Goal: Task Accomplishment & Management: Complete application form

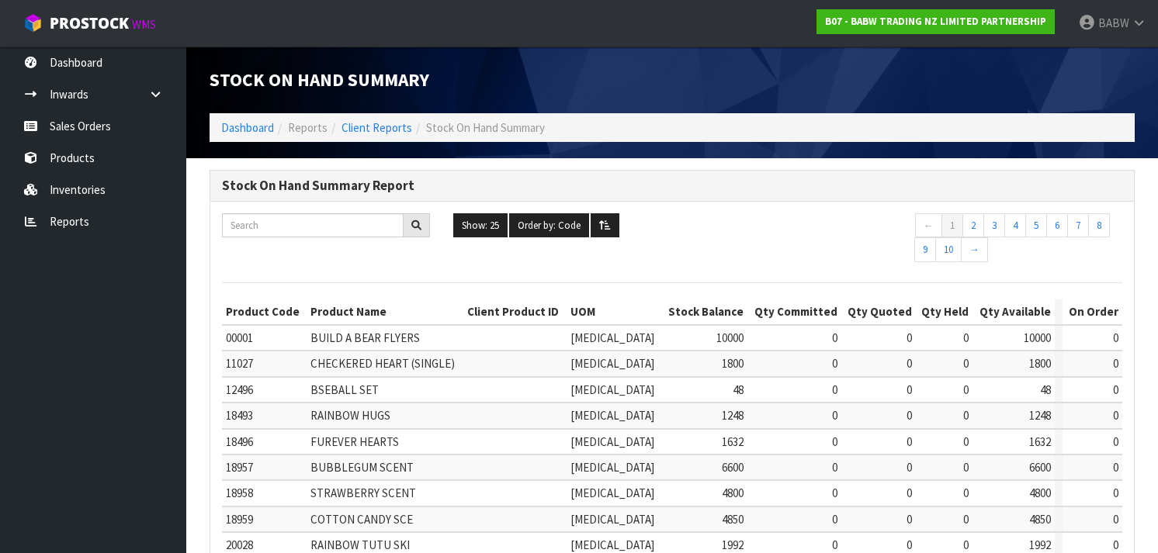
scroll to position [525, 0]
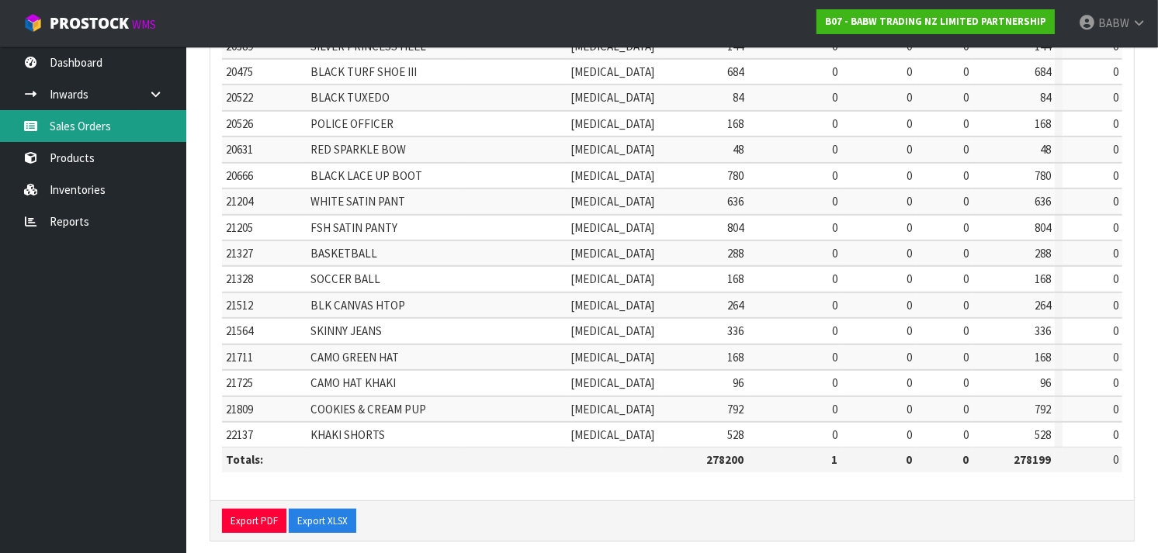
click at [82, 120] on link "Sales Orders" at bounding box center [93, 126] width 186 height 32
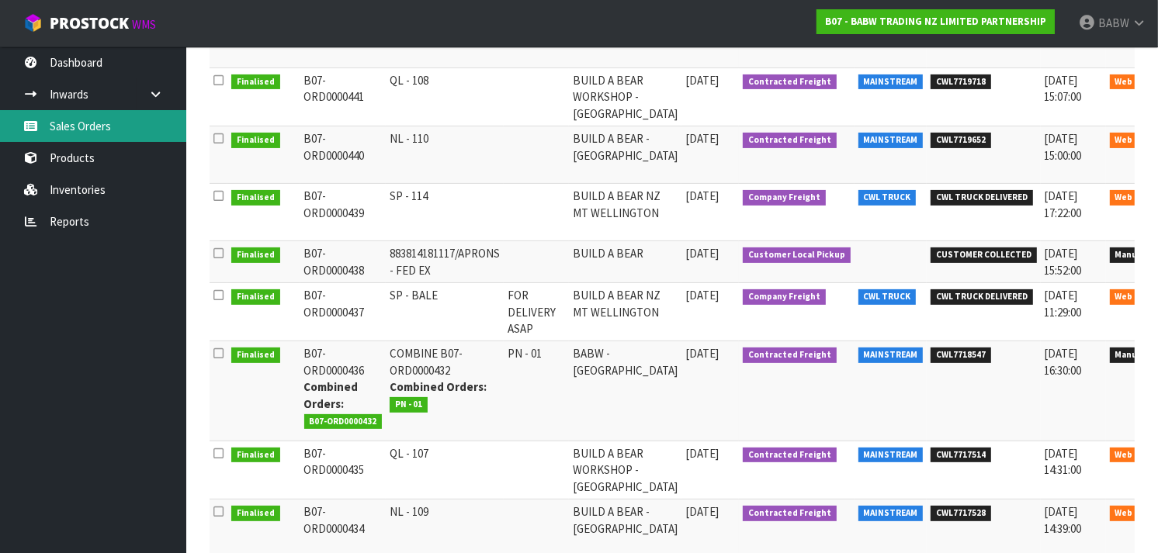
scroll to position [0, 20]
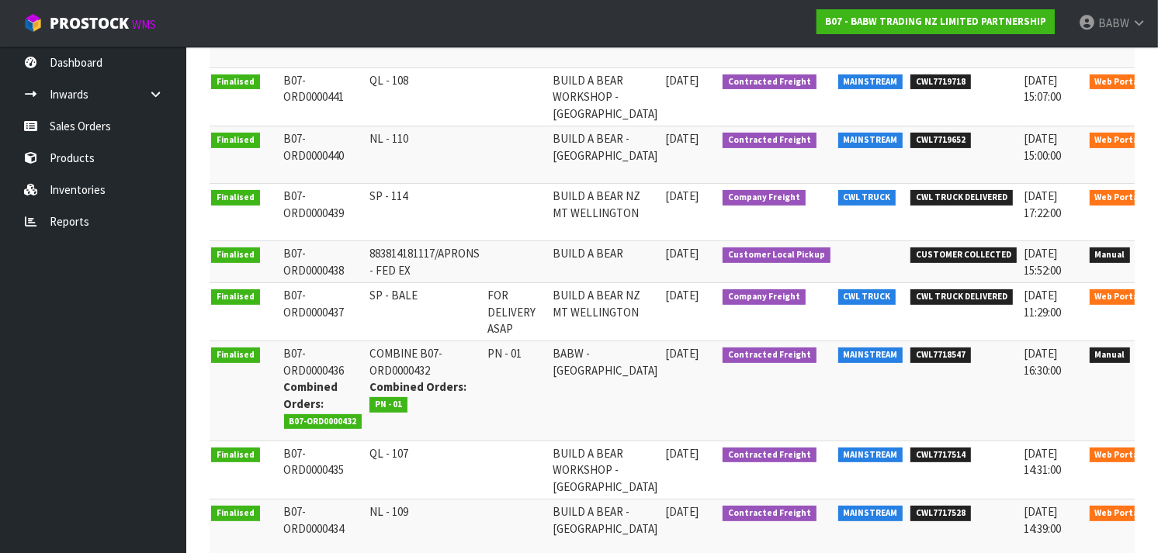
click at [1157, 360] on link at bounding box center [1171, 357] width 29 height 25
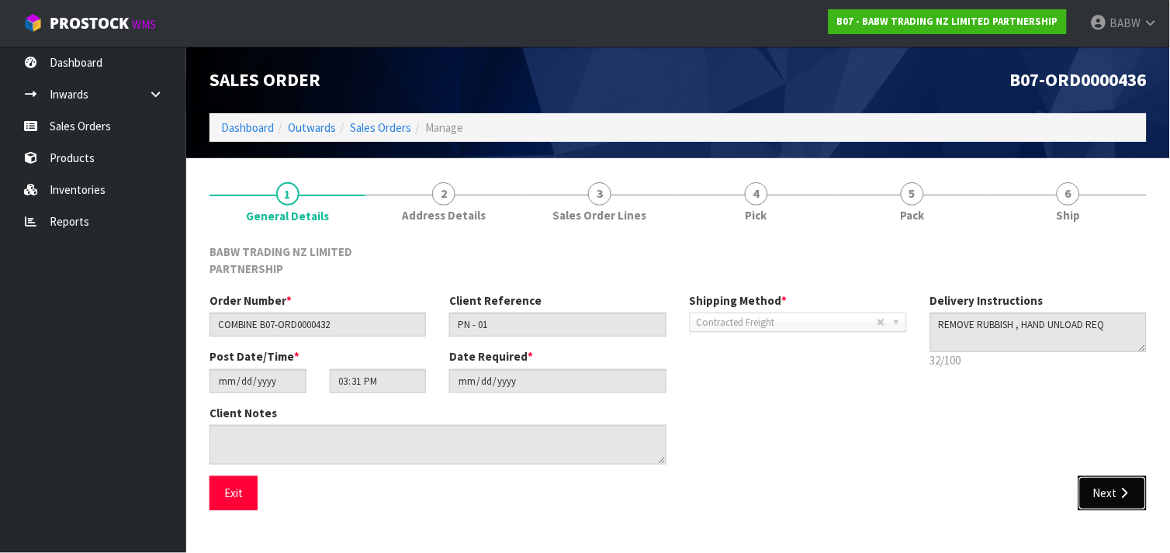
click at [1120, 487] on icon "button" at bounding box center [1124, 493] width 15 height 12
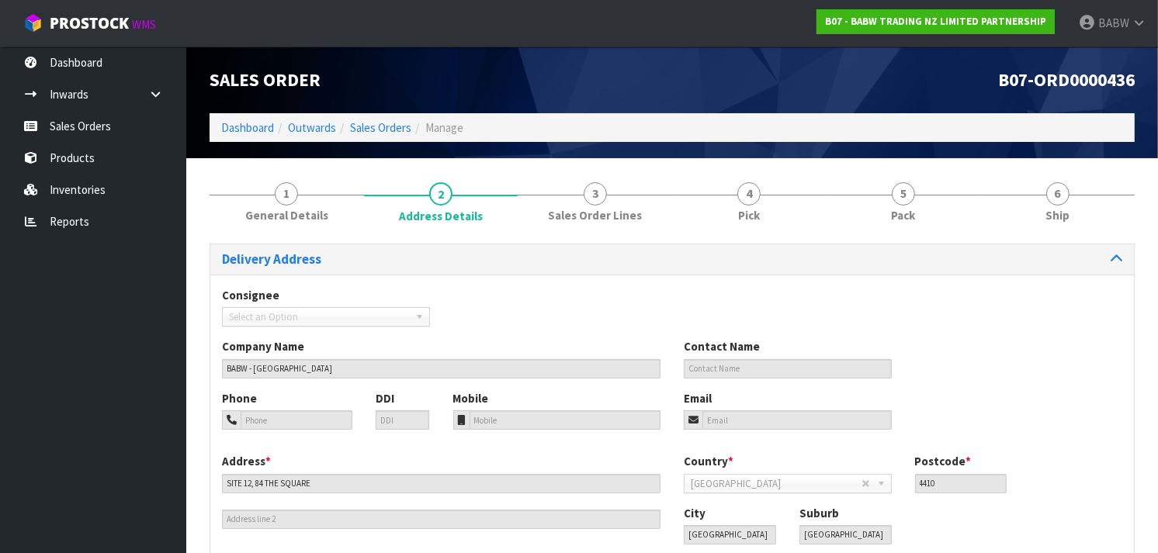
scroll to position [99, 0]
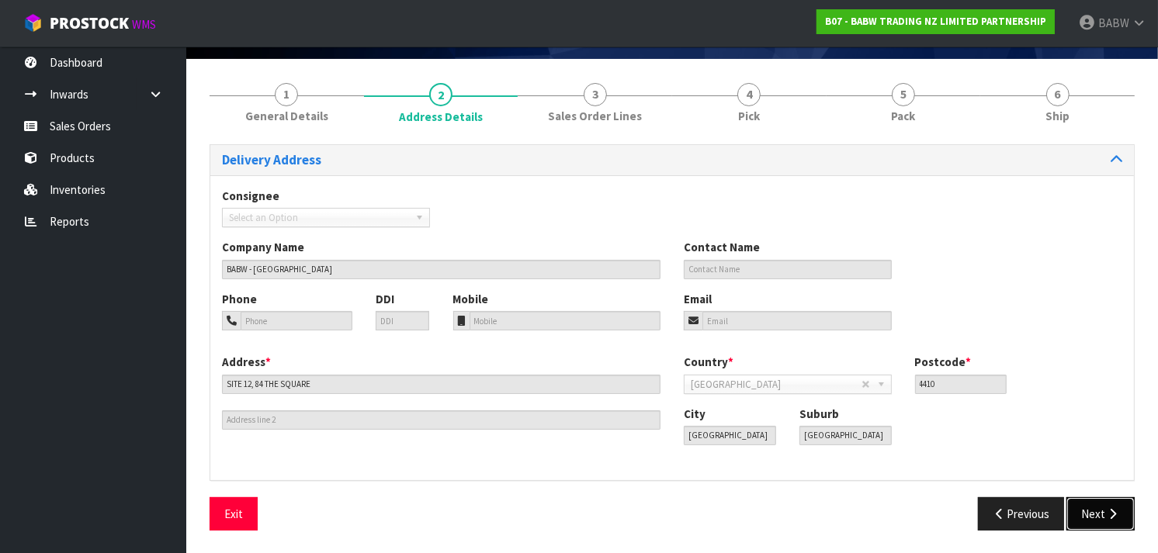
click at [1112, 510] on icon "button" at bounding box center [1112, 514] width 15 height 12
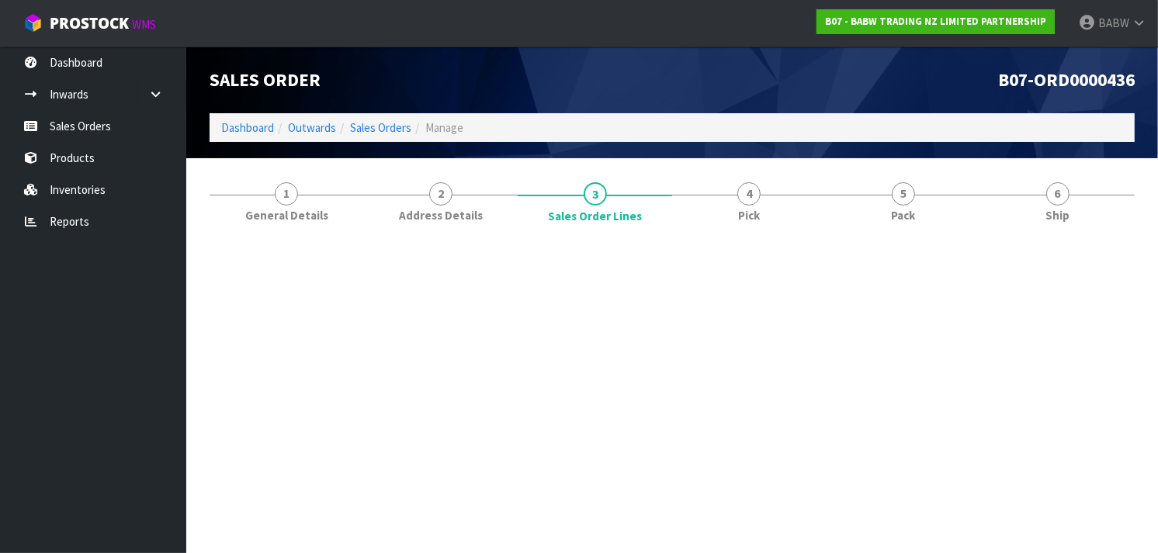
scroll to position [0, 0]
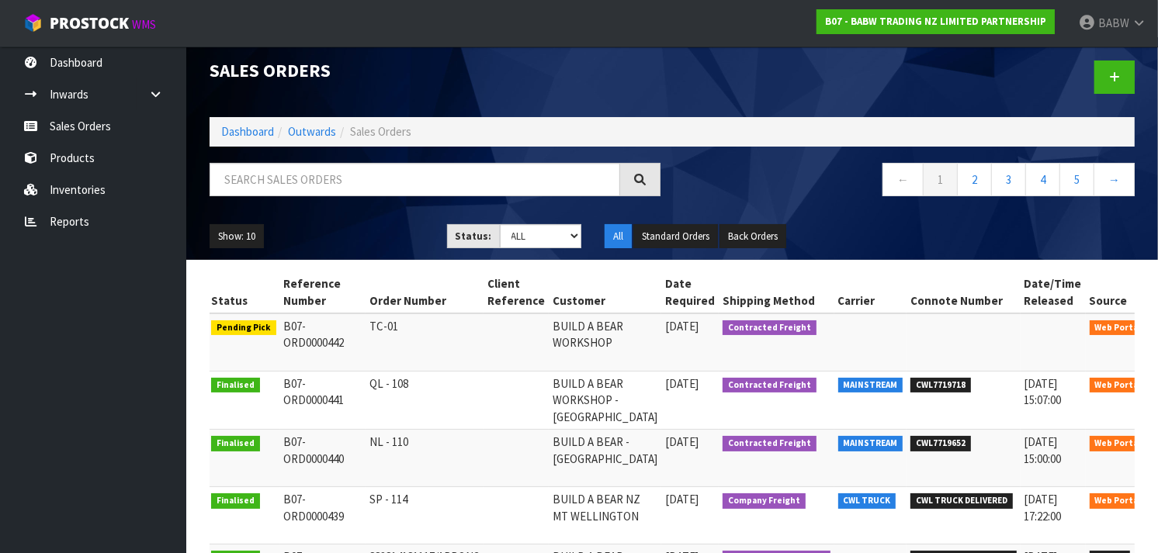
scroll to position [8, 0]
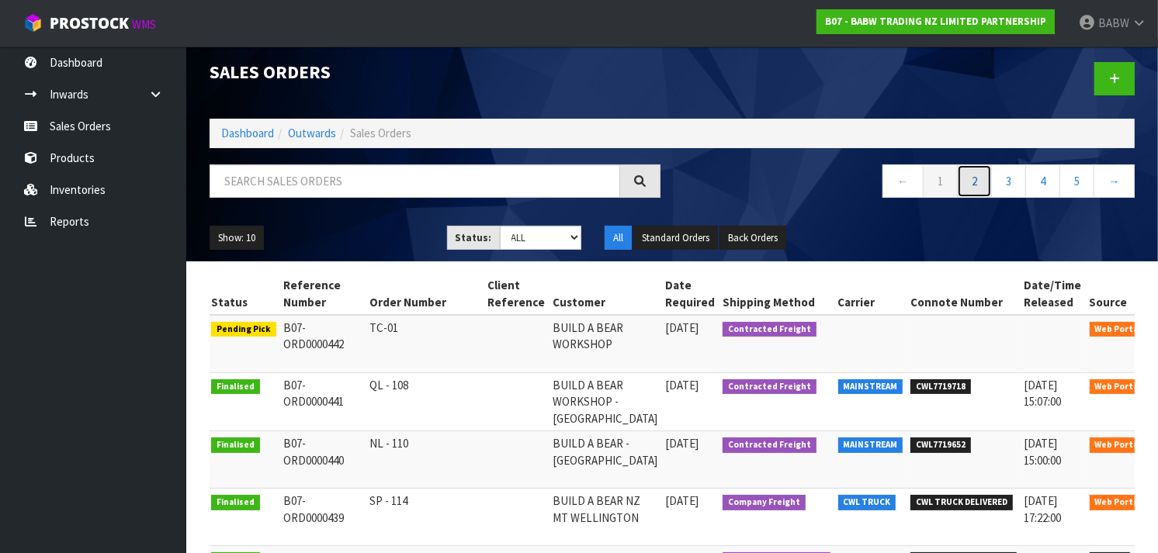
click at [976, 180] on link "2" at bounding box center [974, 181] width 35 height 33
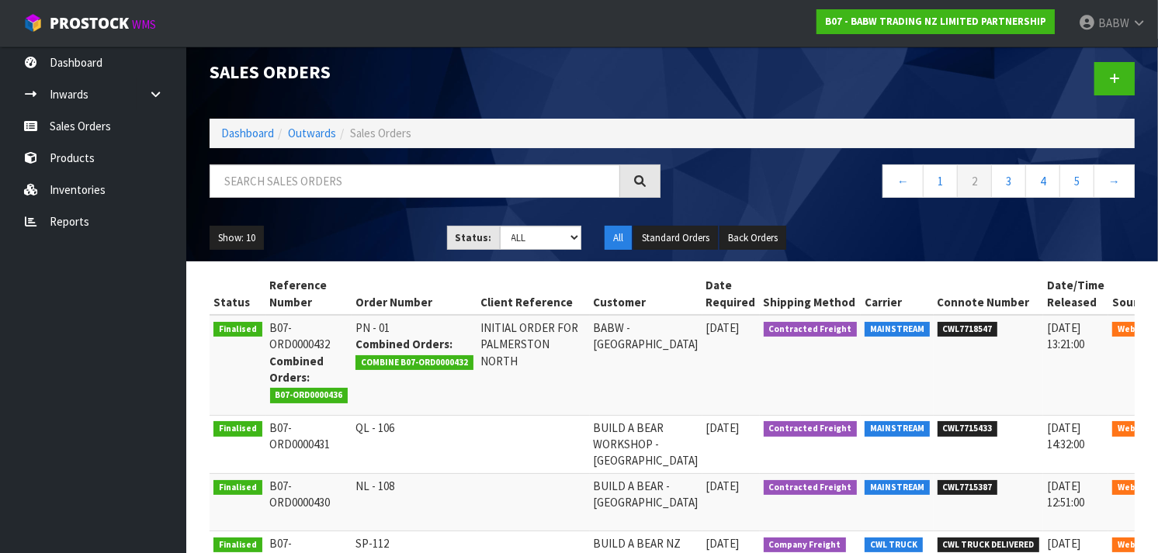
scroll to position [42, 0]
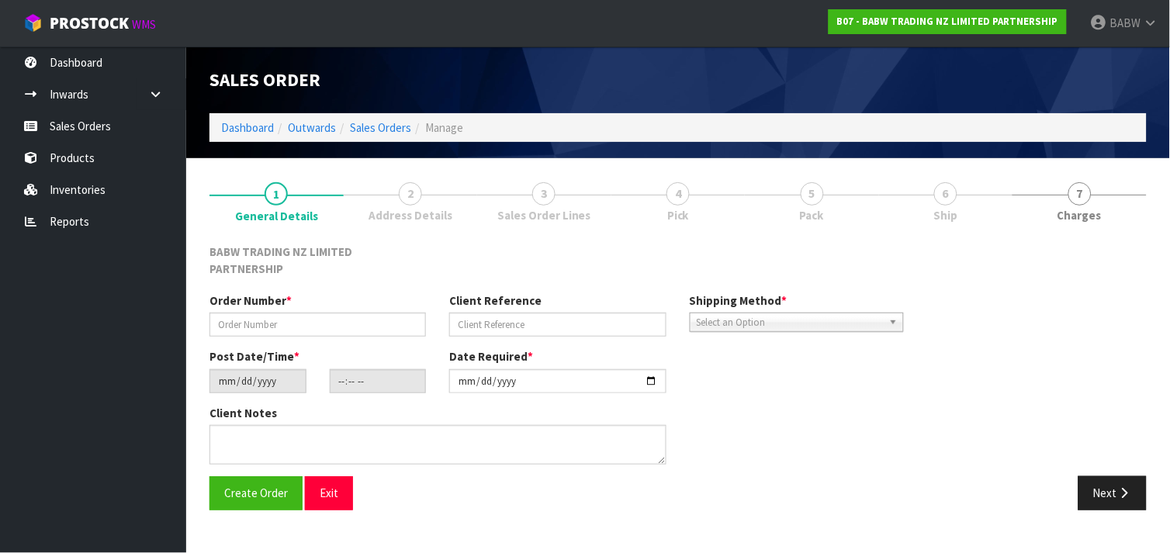
type input "PN - 01"
type input "INITIAL ORDER FOR PALMERSTON NORTH"
type input "[DATE]"
type input "12:31:00.000"
type input "[DATE]"
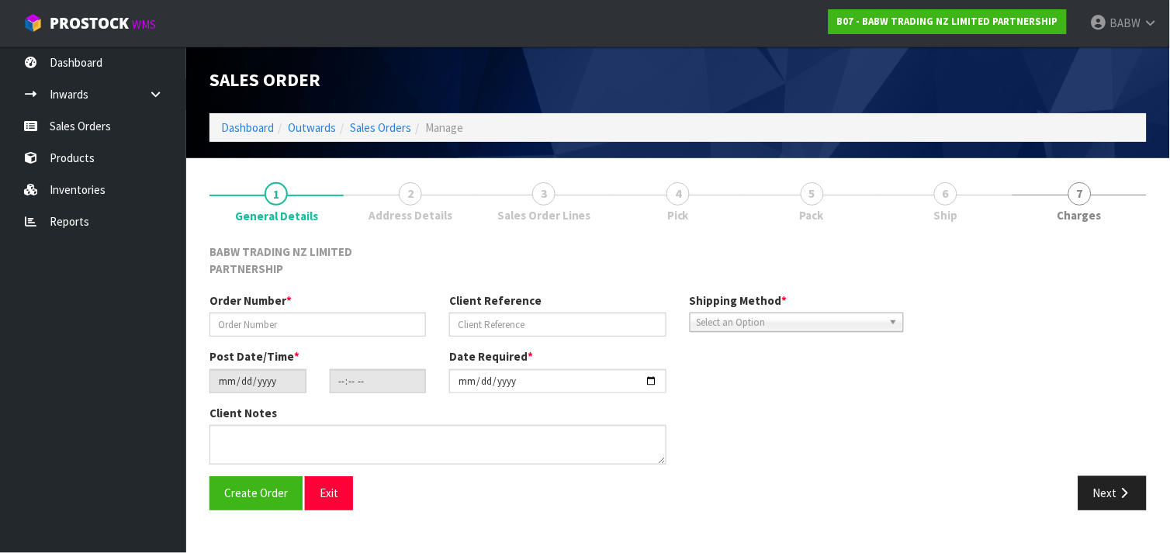
type textarea "THIS NEEDS TO BE DELIVERED [DATE] ALONG WITH THE BOXES FROM [PERSON_NAME] THE P…"
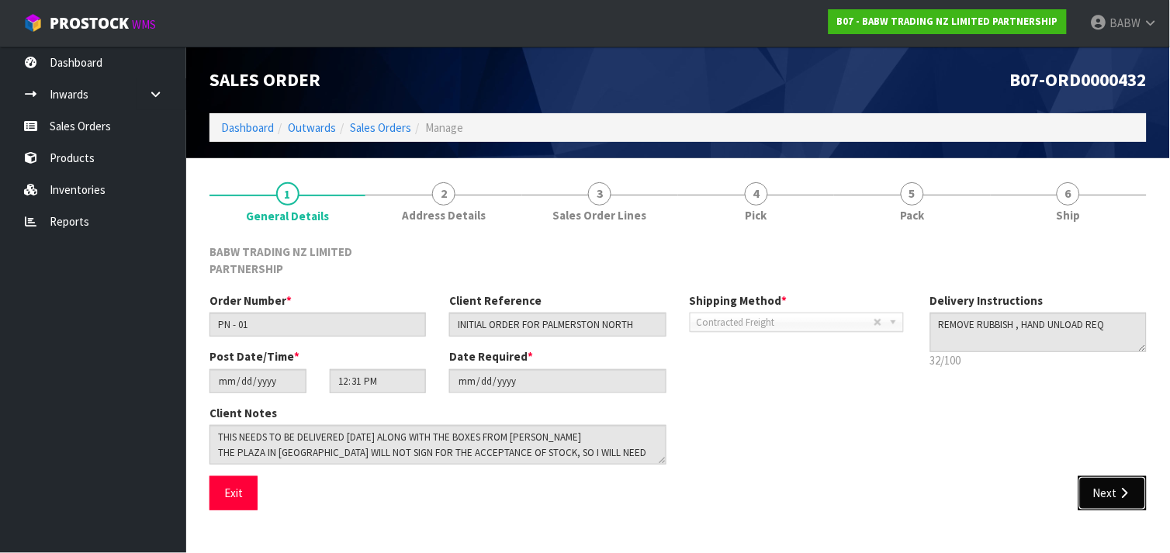
click at [1118, 487] on icon "button" at bounding box center [1124, 493] width 15 height 12
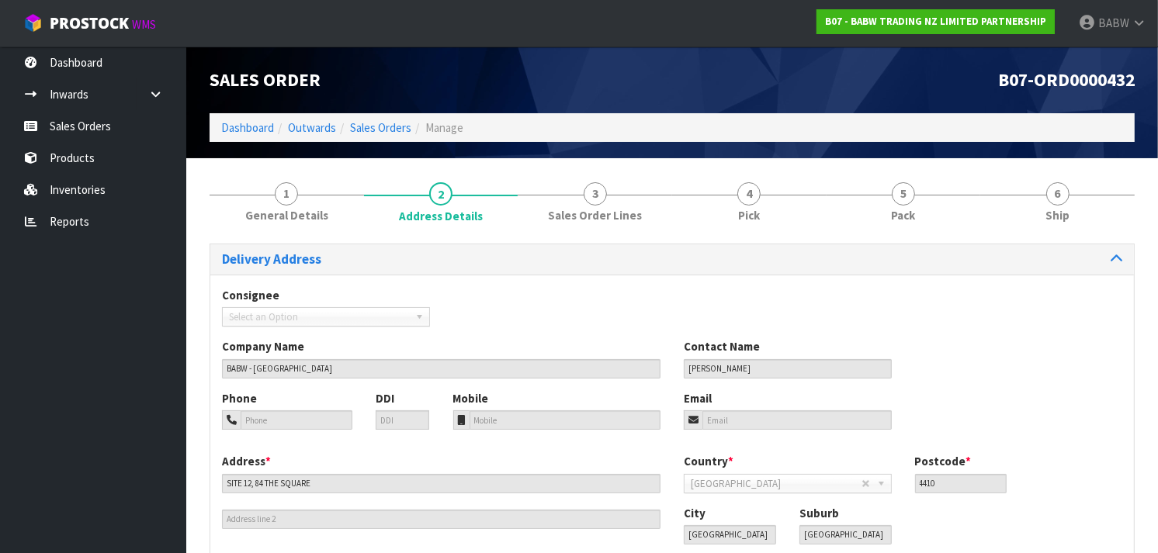
scroll to position [99, 0]
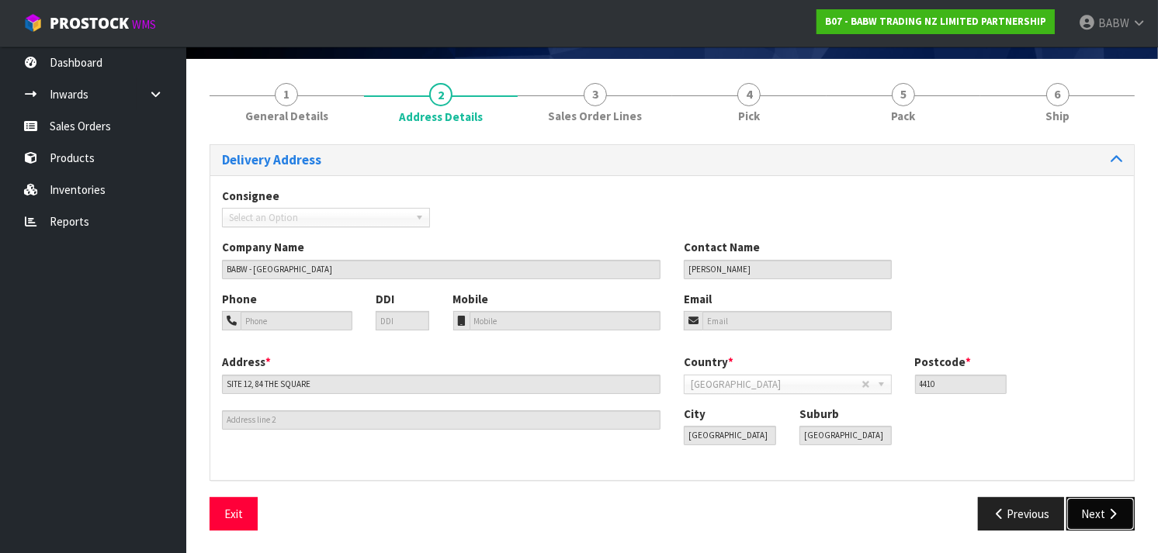
click at [1097, 525] on button "Next" at bounding box center [1100, 513] width 68 height 33
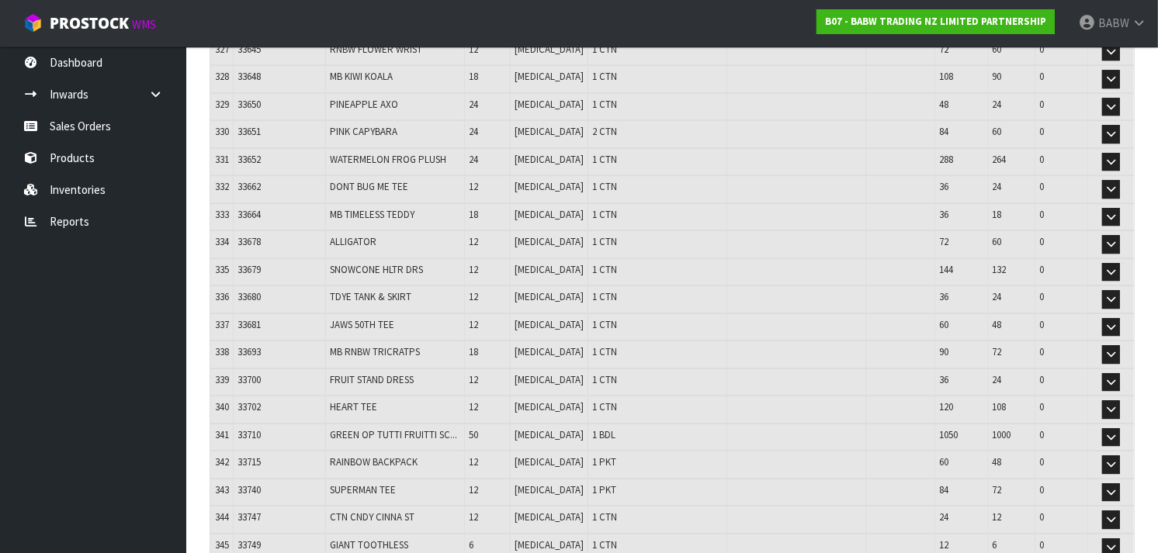
scroll to position [2828, 0]
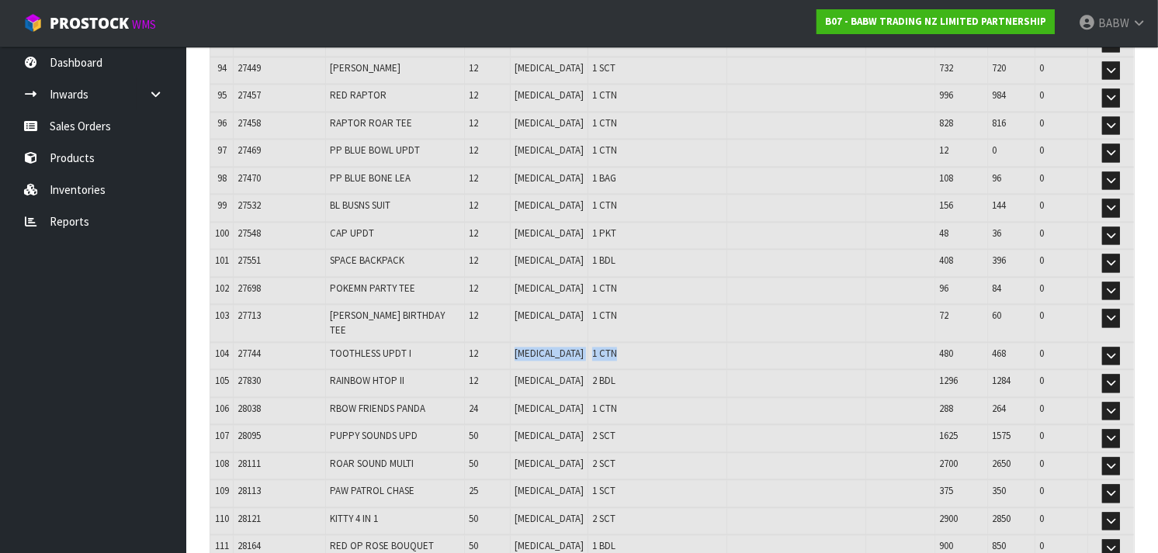
drag, startPoint x: 534, startPoint y: 279, endPoint x: 629, endPoint y: 279, distance: 94.7
click at [629, 342] on tr "104 27744 TOOTHLESS UPDT I 12 [MEDICAL_DATA] 1 CTN 480 468 0 Edit" at bounding box center [671, 356] width 923 height 28
click at [629, 342] on td "1 CTN" at bounding box center [657, 356] width 139 height 28
drag, startPoint x: 623, startPoint y: 279, endPoint x: 482, endPoint y: 276, distance: 141.3
click at [482, 342] on tr "104 27744 TOOTHLESS UPDT I 12 [MEDICAL_DATA] 1 CTN 480 468 0 Edit" at bounding box center [671, 356] width 923 height 28
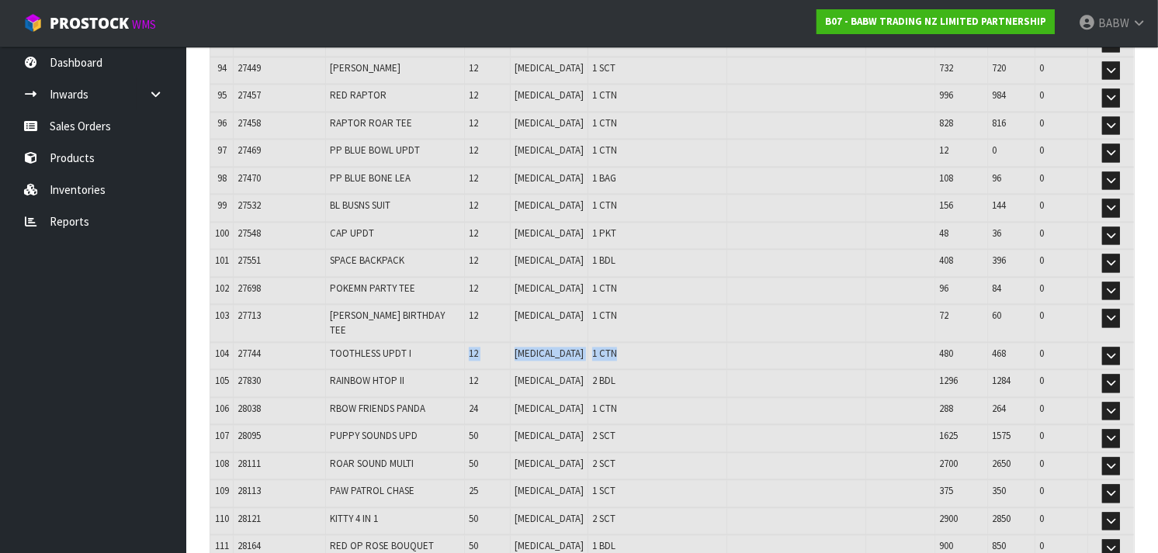
click at [482, 342] on td "12" at bounding box center [487, 356] width 47 height 28
drag, startPoint x: 482, startPoint y: 276, endPoint x: 421, endPoint y: 248, distance: 67.4
click at [421, 309] on span "[PERSON_NAME] BIRTHDAY TEE" at bounding box center [387, 322] width 115 height 27
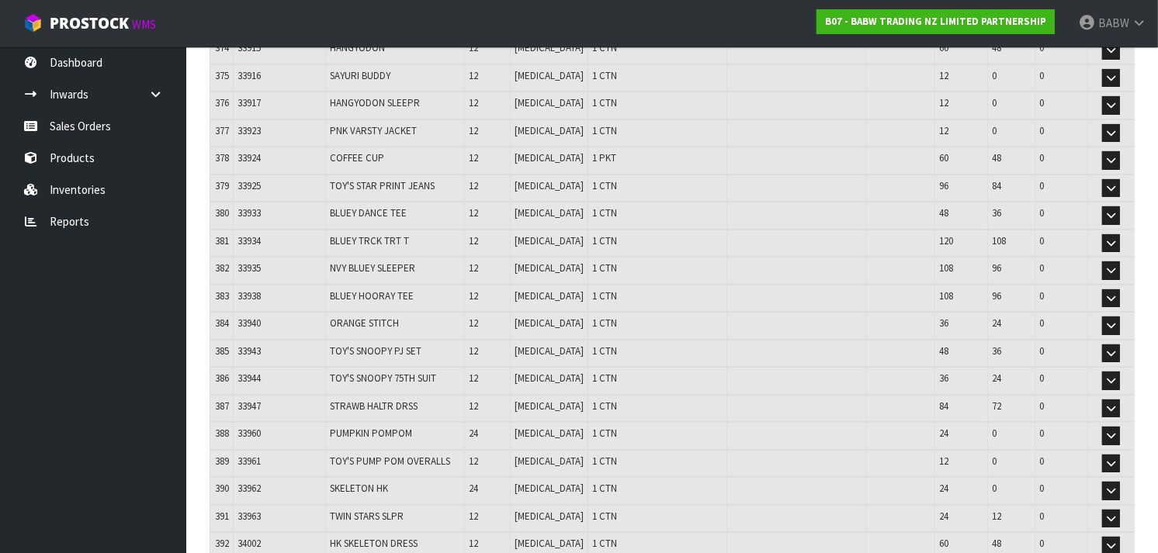
scroll to position [8528, 0]
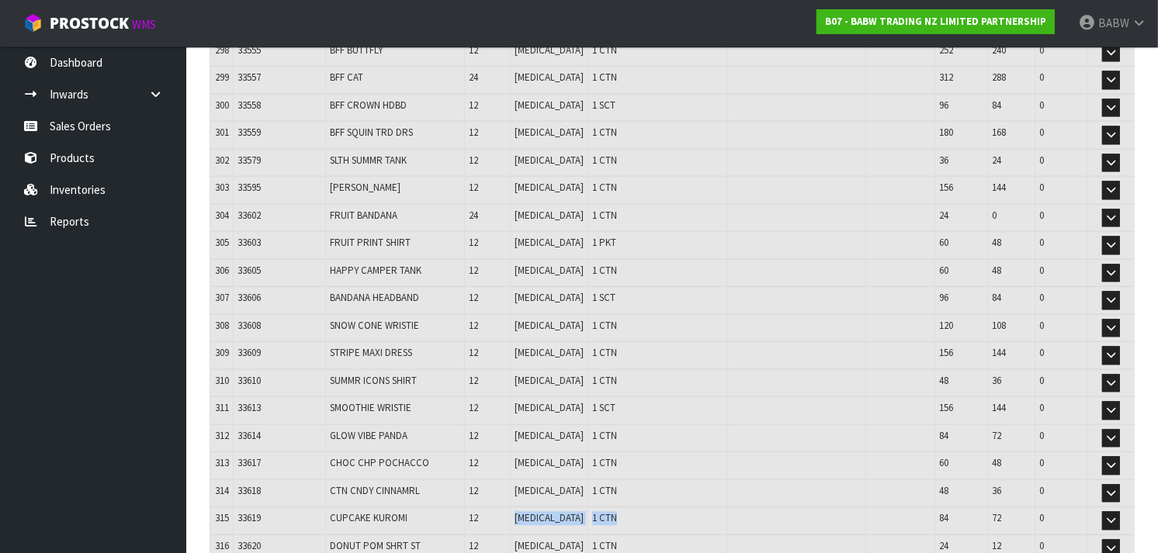
drag, startPoint x: 536, startPoint y: 275, endPoint x: 598, endPoint y: 275, distance: 62.1
click at [598, 507] on tr "315 33619 CUPCAKE KUROMI 12 [MEDICAL_DATA] 1 CTN 84 72 0 Edit" at bounding box center [671, 521] width 923 height 28
click at [598, 507] on td "1 CTN" at bounding box center [657, 521] width 139 height 28
drag, startPoint x: 598, startPoint y: 275, endPoint x: 477, endPoint y: 277, distance: 121.1
click at [477, 507] on tr "315 33619 CUPCAKE KUROMI 12 [MEDICAL_DATA] 1 CTN 84 72 0 Edit" at bounding box center [671, 521] width 923 height 28
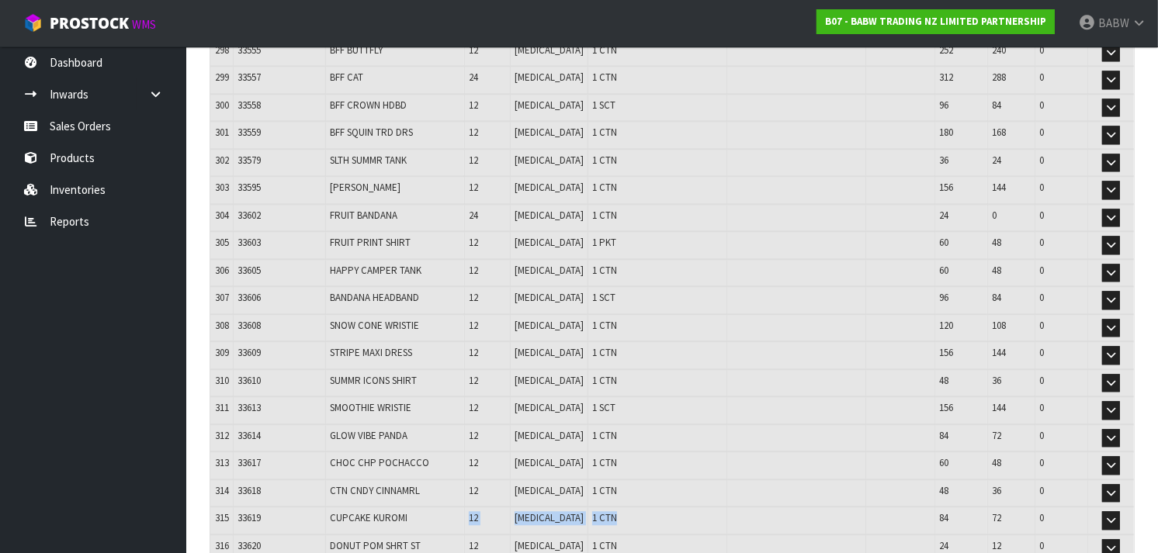
click at [465, 507] on td "CUPCAKE KUROMI" at bounding box center [395, 521] width 139 height 28
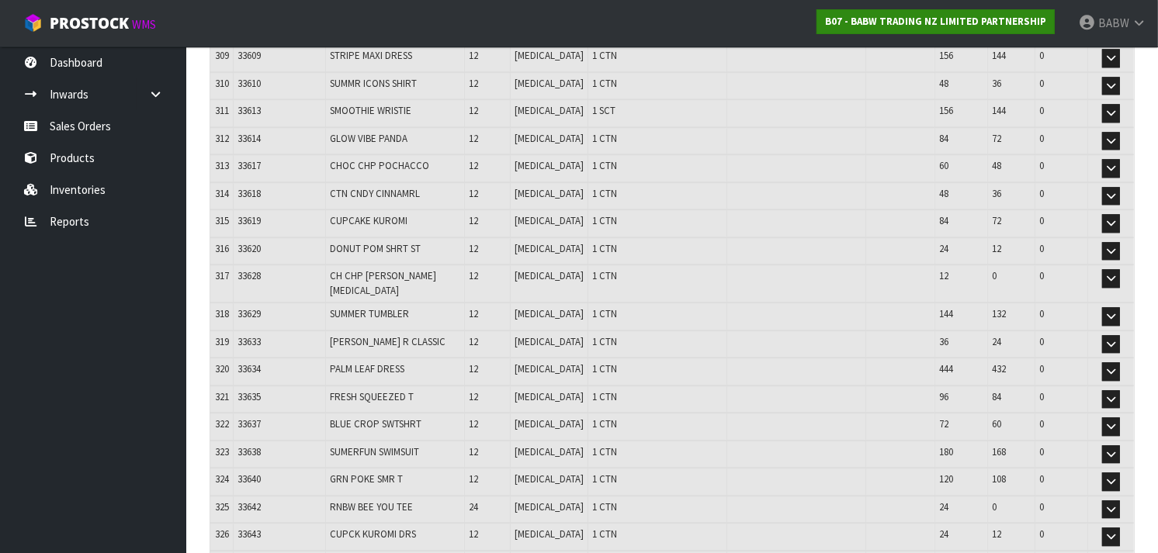
scroll to position [10634, 0]
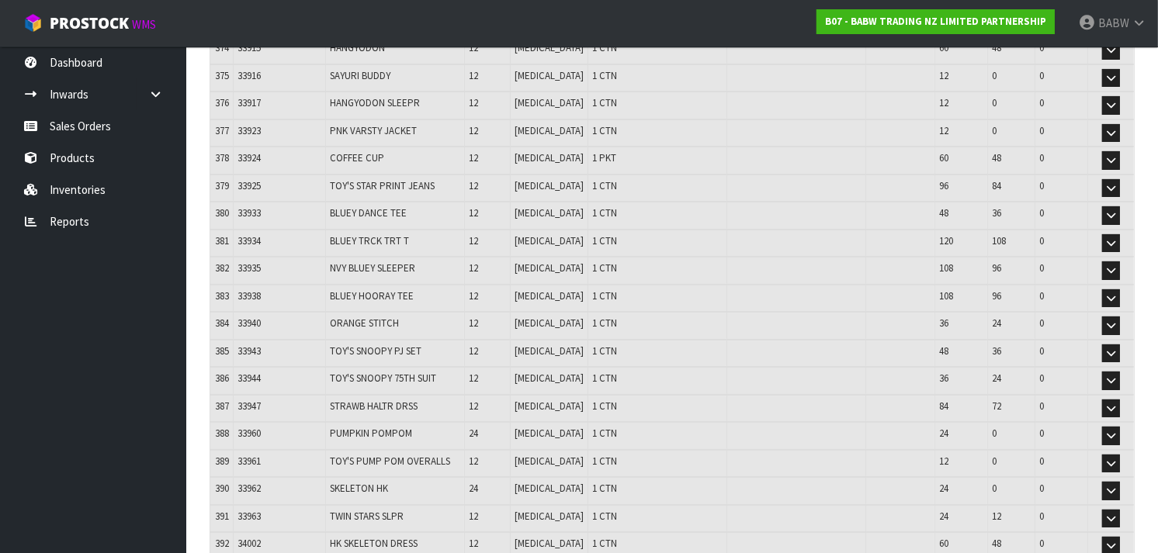
click at [546, 537] on span "[MEDICAL_DATA]" at bounding box center [548, 543] width 69 height 13
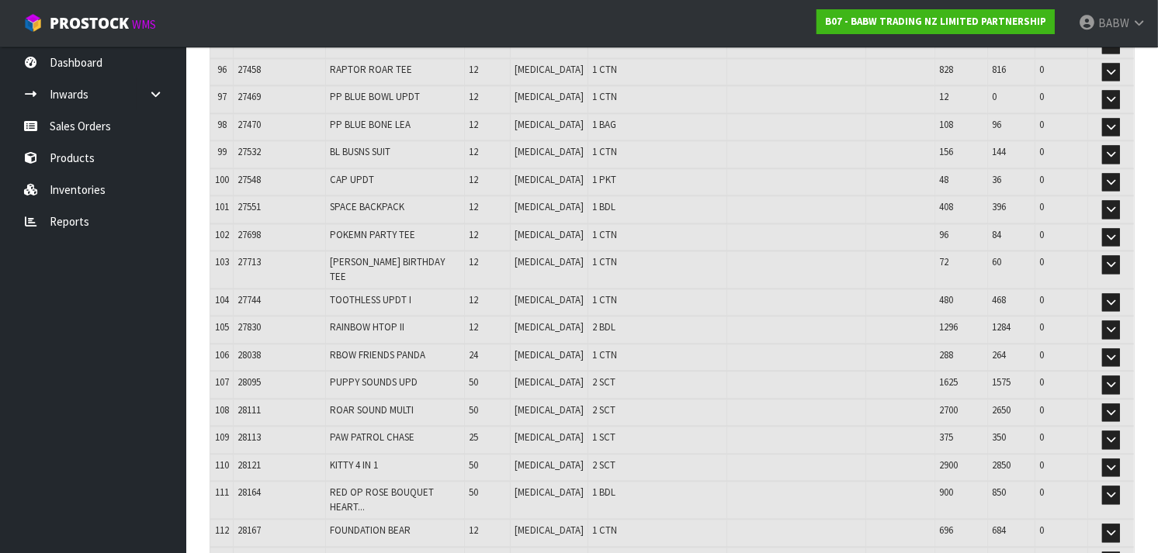
scroll to position [5125, 0]
